Goal: Task Accomplishment & Management: Manage account settings

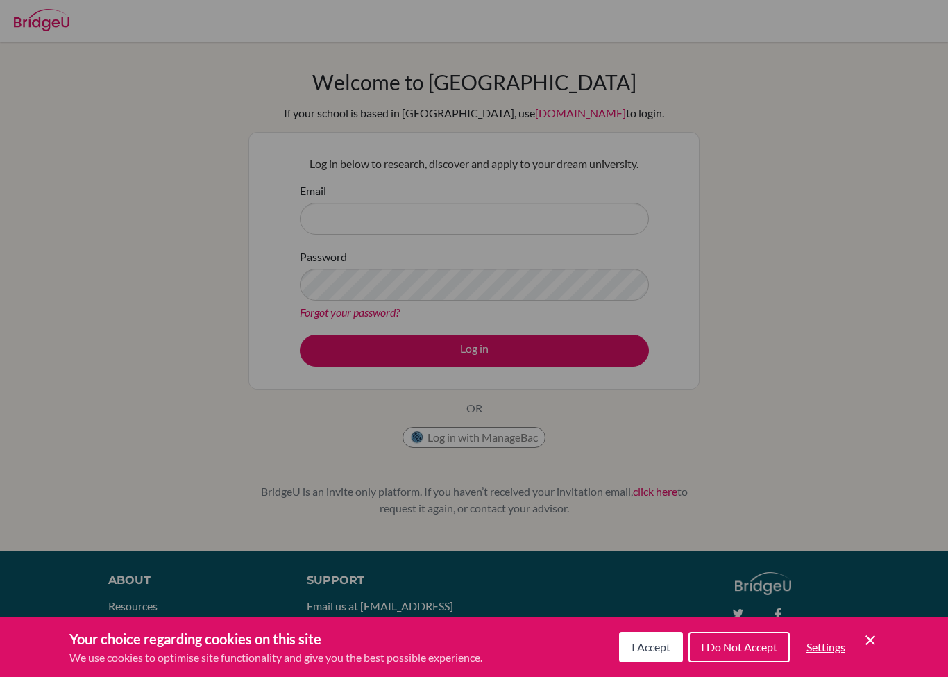
click at [545, 230] on div "Cookie Preferences" at bounding box center [474, 338] width 948 height 677
click at [909, 466] on div "Cookie Preferences" at bounding box center [474, 338] width 948 height 677
click at [799, 397] on div "Cookie Preferences" at bounding box center [474, 338] width 948 height 677
click at [786, 400] on div "Cookie Preferences" at bounding box center [474, 338] width 948 height 677
click at [794, 402] on div "Cookie Preferences" at bounding box center [474, 338] width 948 height 677
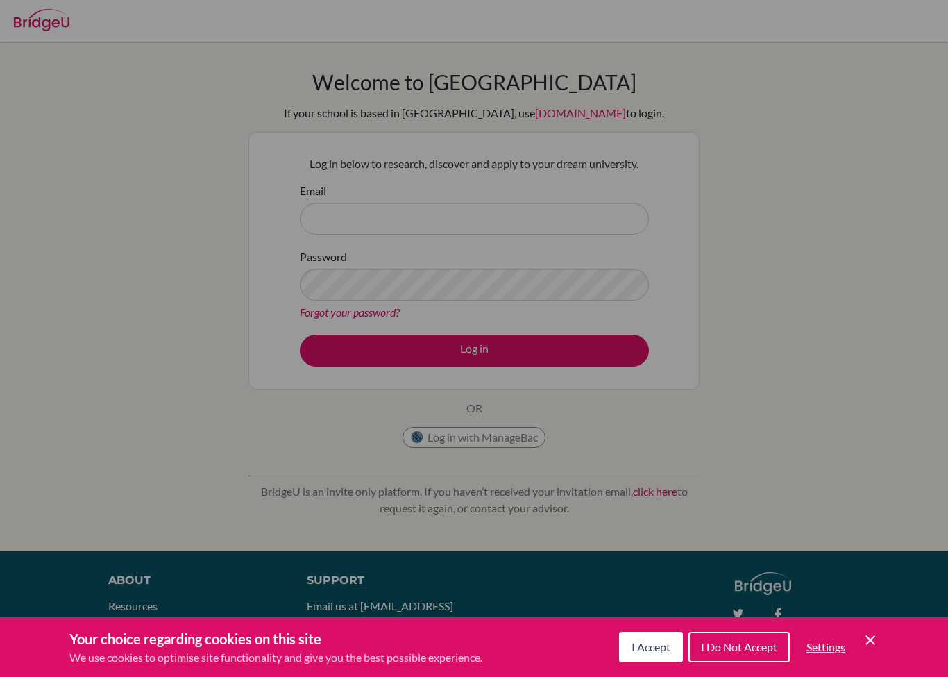
click at [480, 219] on div "Cookie Preferences" at bounding box center [474, 338] width 948 height 677
drag, startPoint x: 480, startPoint y: 219, endPoint x: 491, endPoint y: 204, distance: 19.3
click at [480, 219] on div "Cookie Preferences" at bounding box center [474, 338] width 948 height 677
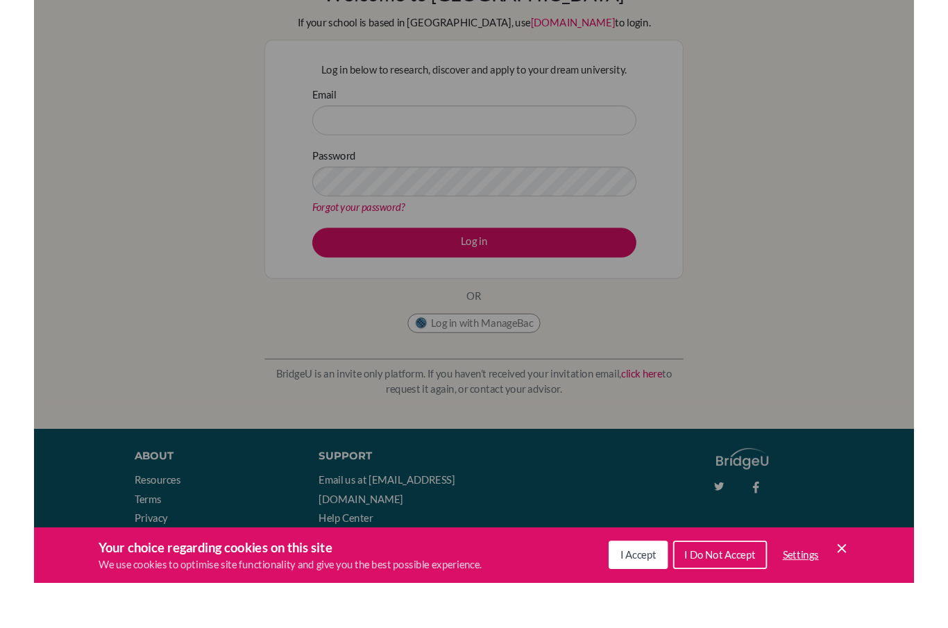
scroll to position [61, 0]
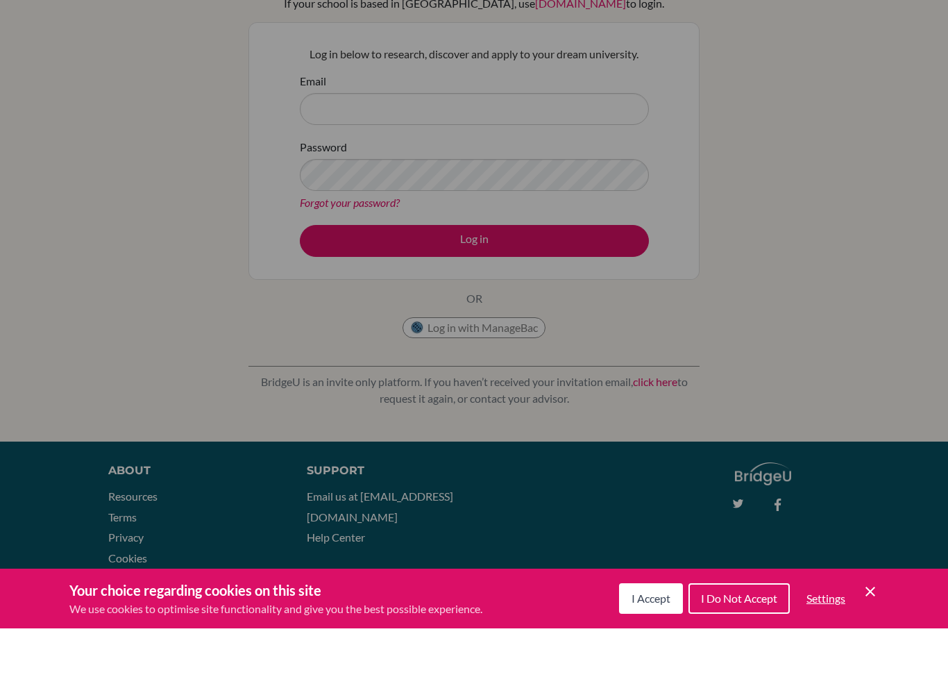
click at [654, 640] on span "I Accept" at bounding box center [650, 646] width 39 height 13
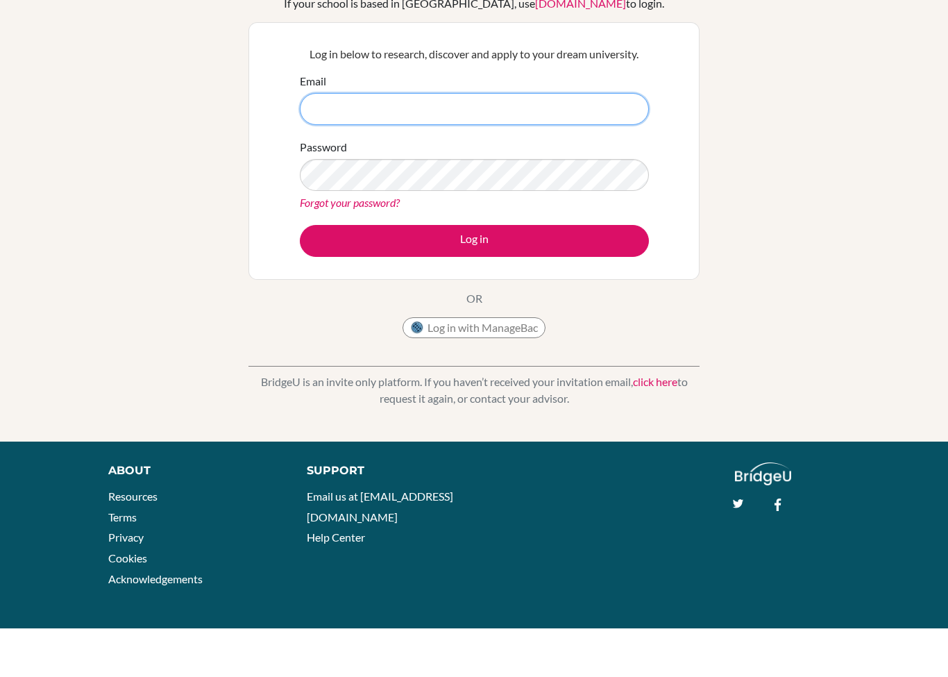
click at [424, 142] on input "Email" at bounding box center [474, 158] width 349 height 32
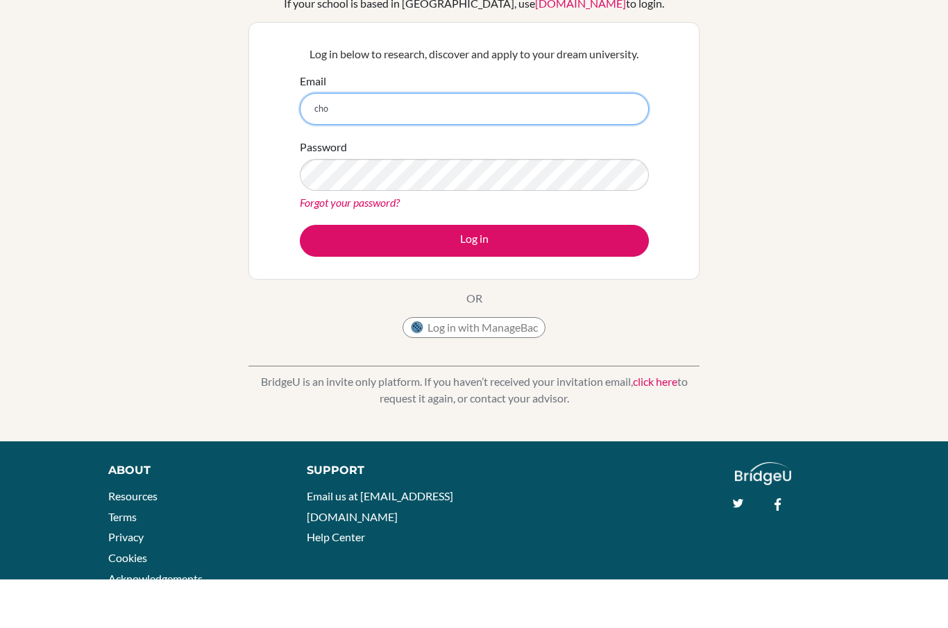
type input "[EMAIL_ADDRESS][DOMAIN_NAME]"
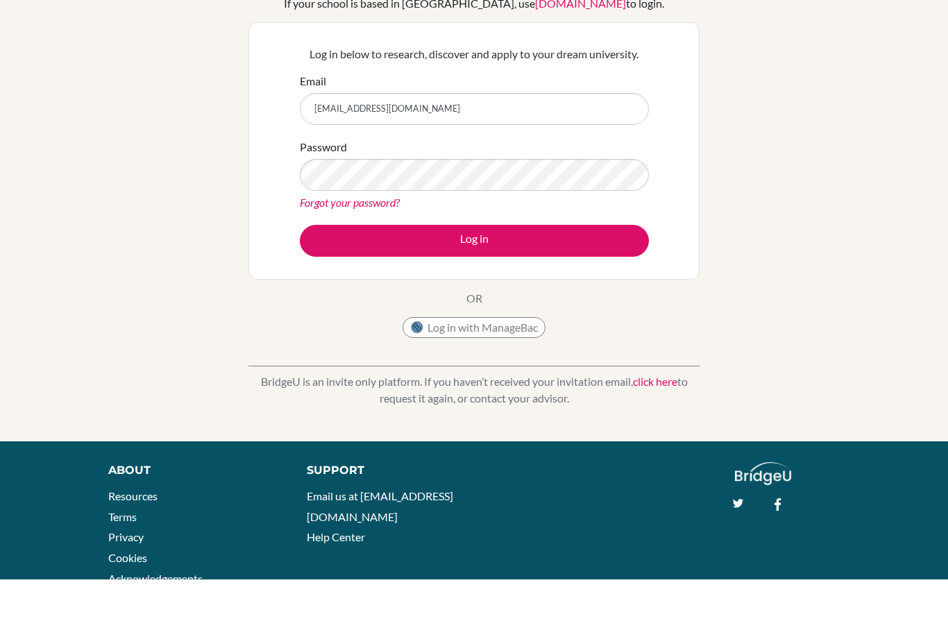
scroll to position [110, 0]
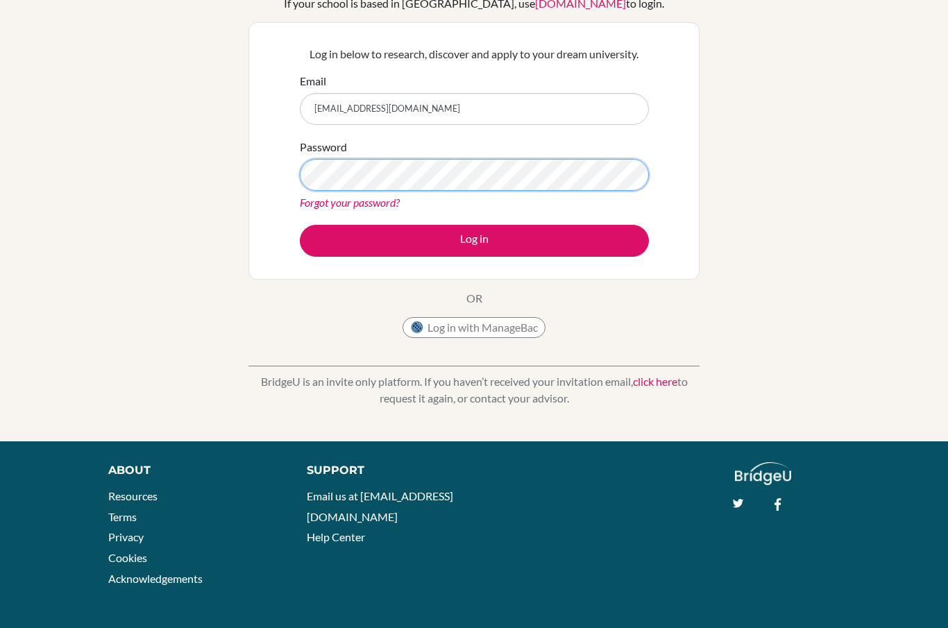
click at [474, 240] on button "Log in" at bounding box center [474, 241] width 349 height 32
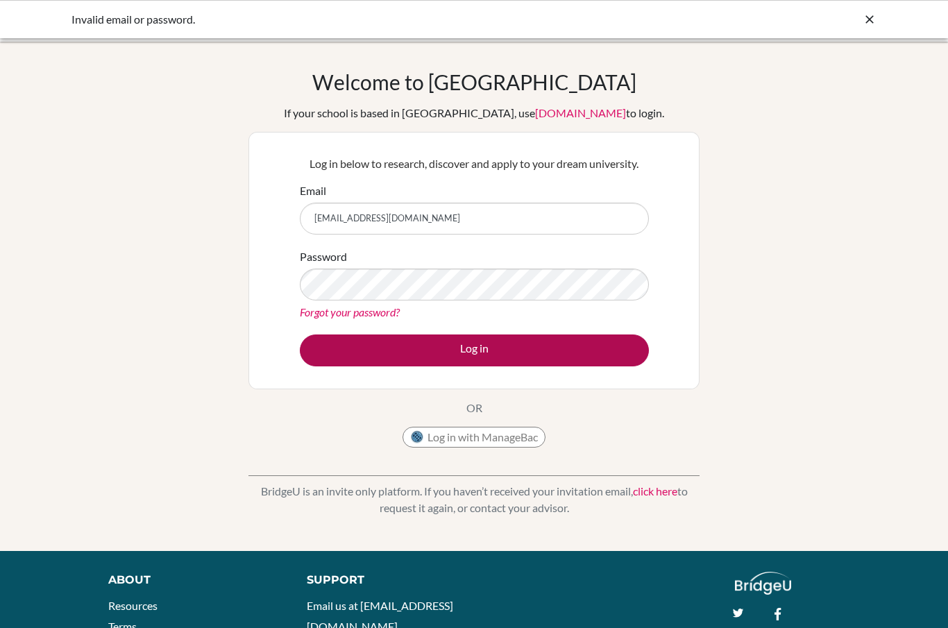
click at [473, 345] on button "Log in" at bounding box center [474, 350] width 349 height 32
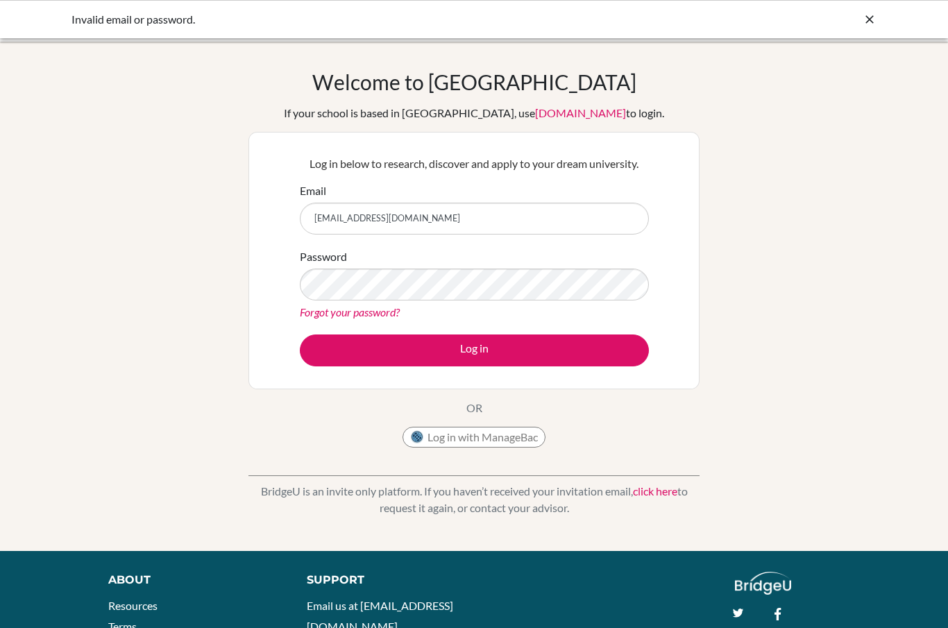
click at [659, 496] on link "click here" at bounding box center [655, 490] width 44 height 13
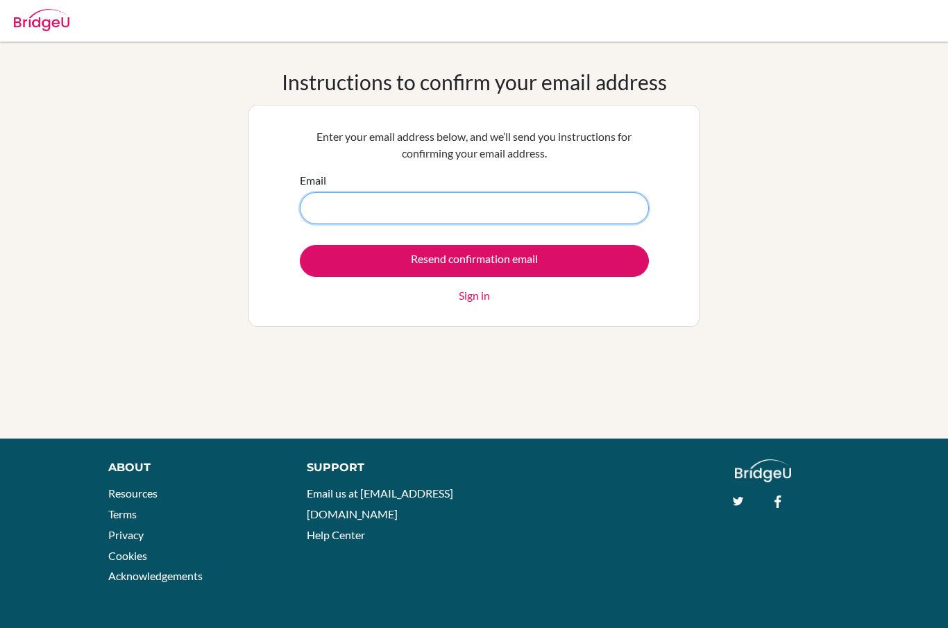
click at [532, 218] on input "Email" at bounding box center [474, 208] width 349 height 32
type input "cho3@ichk.edu.hk"
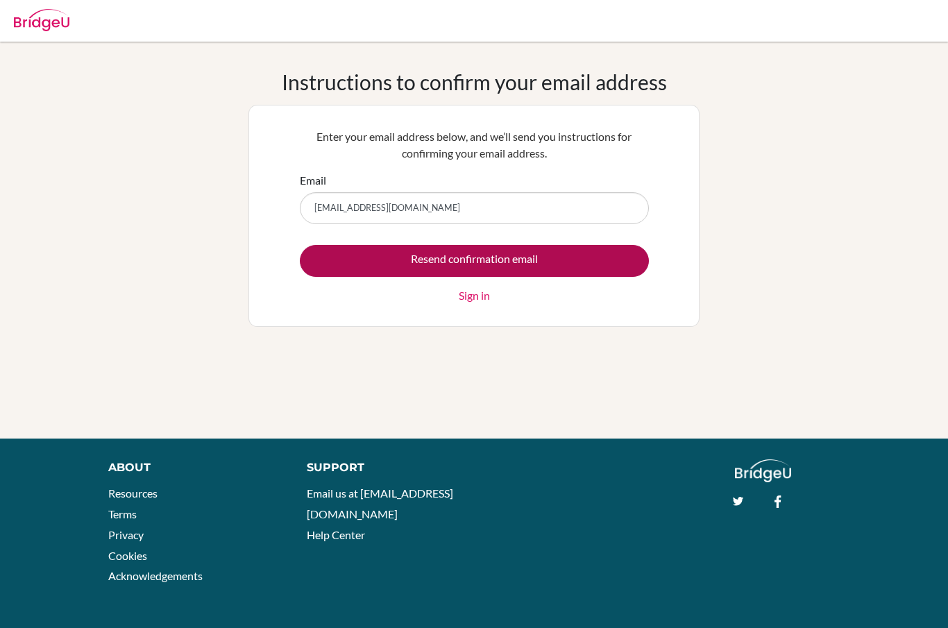
click at [519, 256] on input "Resend confirmation email" at bounding box center [474, 261] width 349 height 32
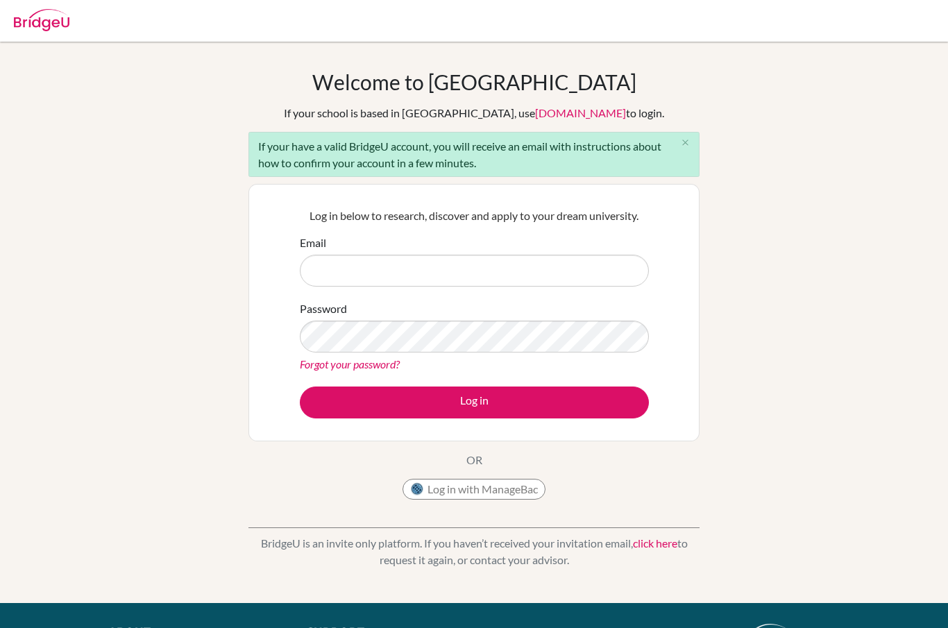
click at [553, 116] on link "[DOMAIN_NAME]" at bounding box center [580, 112] width 91 height 13
